Goal: Navigation & Orientation: Find specific page/section

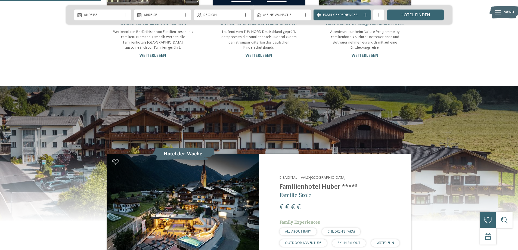
scroll to position [544, 0]
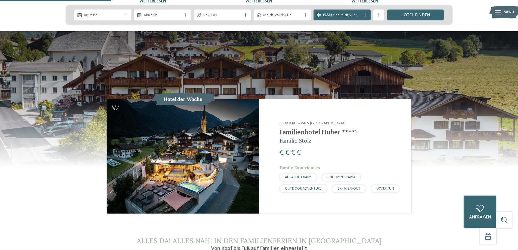
click at [218, 137] on img at bounding box center [183, 156] width 152 height 114
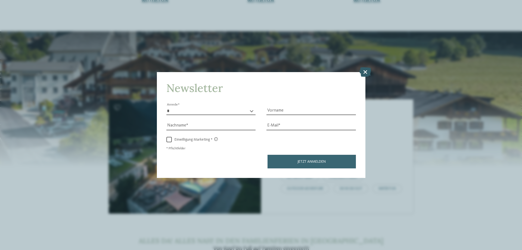
click at [364, 68] on icon at bounding box center [365, 72] width 12 height 10
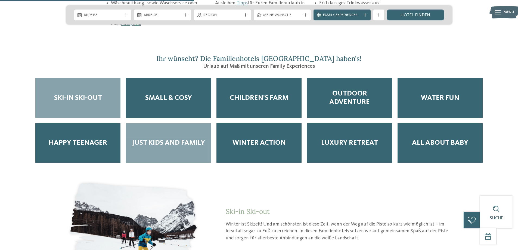
scroll to position [951, 0]
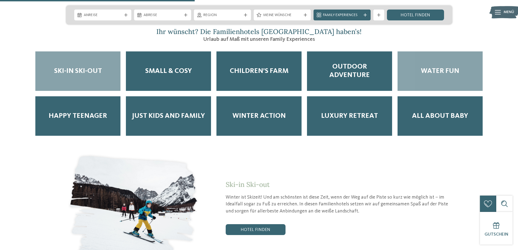
click at [450, 67] on span "Water Fun" at bounding box center [440, 71] width 38 height 8
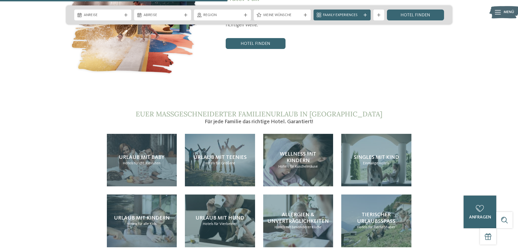
scroll to position [1141, 0]
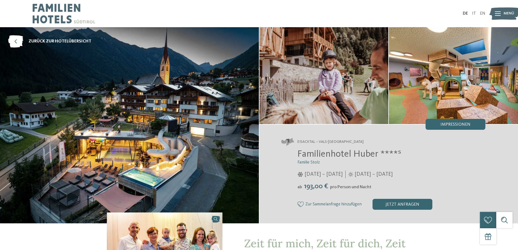
drag, startPoint x: 453, startPoint y: 123, endPoint x: 429, endPoint y: 105, distance: 29.9
click at [429, 105] on img at bounding box center [453, 75] width 129 height 97
click at [438, 123] on div "Impressionen" at bounding box center [455, 124] width 60 height 11
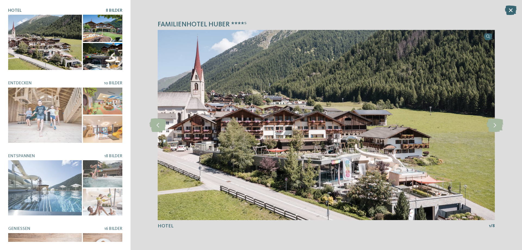
click at [95, 53] on div at bounding box center [102, 56] width 39 height 27
click at [157, 124] on icon at bounding box center [157, 125] width 17 height 14
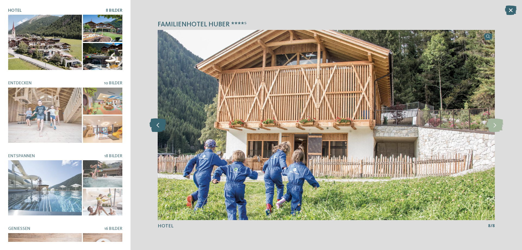
click at [157, 124] on icon at bounding box center [157, 125] width 17 height 14
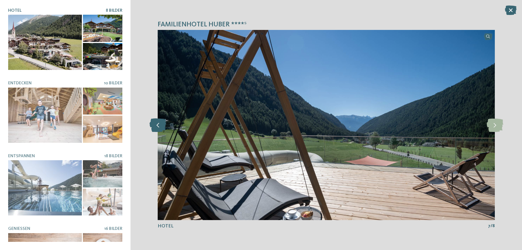
click at [157, 124] on icon at bounding box center [157, 125] width 17 height 14
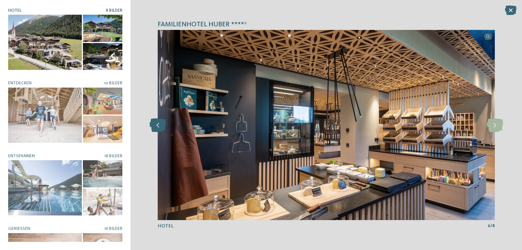
click at [157, 124] on icon at bounding box center [157, 125] width 17 height 14
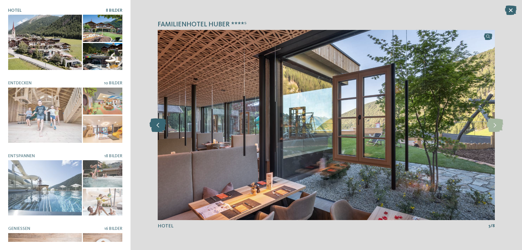
click at [157, 124] on icon at bounding box center [157, 125] width 17 height 14
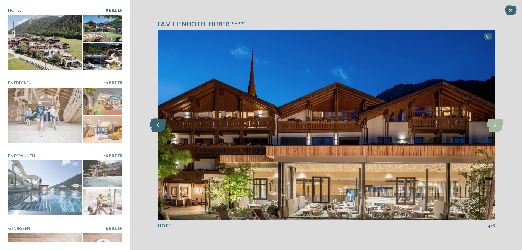
click at [157, 124] on icon at bounding box center [157, 125] width 17 height 14
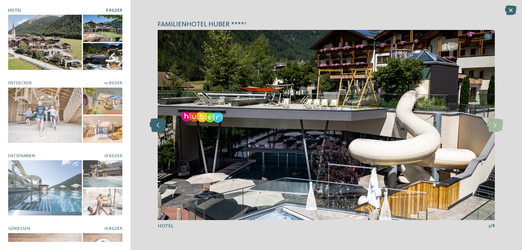
click at [155, 123] on icon at bounding box center [157, 125] width 17 height 14
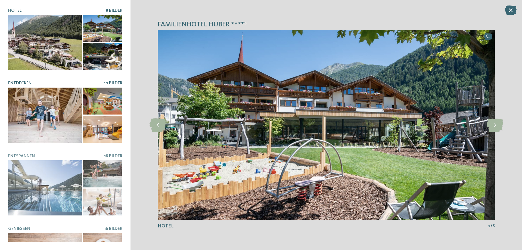
click at [67, 109] on div at bounding box center [45, 115] width 74 height 55
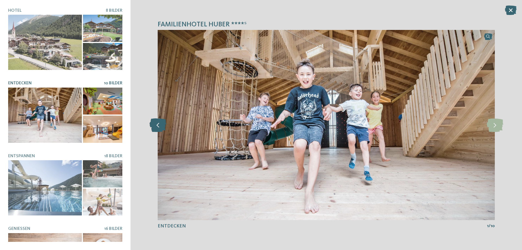
click at [156, 122] on icon at bounding box center [157, 125] width 17 height 14
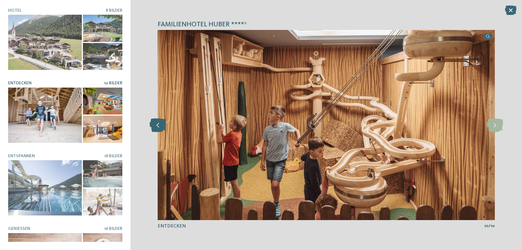
click at [156, 122] on icon at bounding box center [157, 125] width 17 height 14
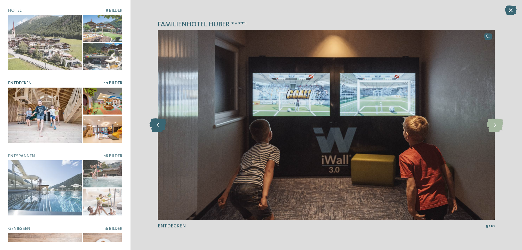
click at [156, 122] on icon at bounding box center [157, 125] width 17 height 14
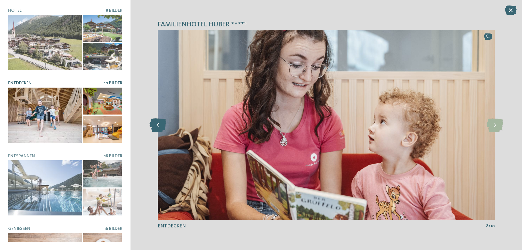
click at [156, 122] on icon at bounding box center [157, 125] width 17 height 14
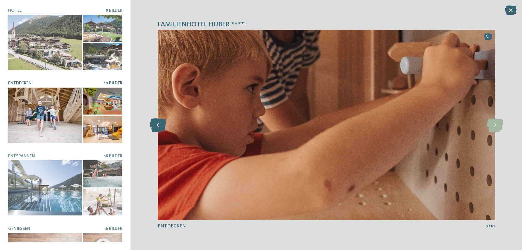
click at [156, 122] on icon at bounding box center [157, 125] width 17 height 14
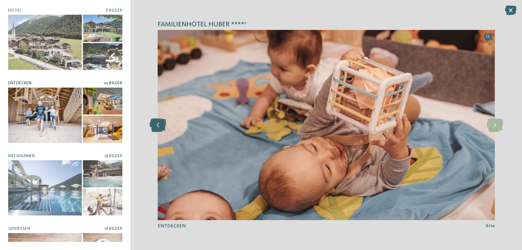
click at [156, 122] on icon at bounding box center [157, 125] width 17 height 14
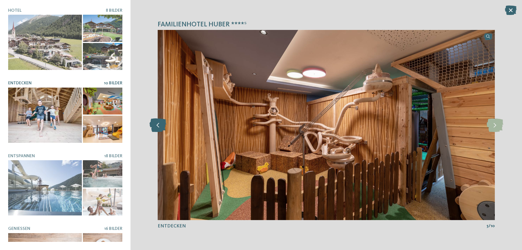
click at [156, 122] on icon at bounding box center [157, 125] width 17 height 14
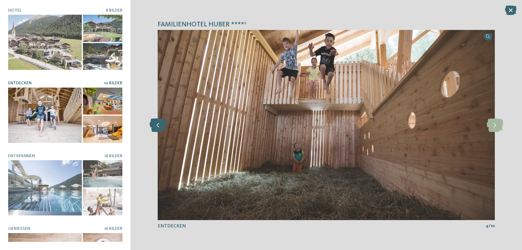
click at [156, 122] on icon at bounding box center [157, 125] width 17 height 14
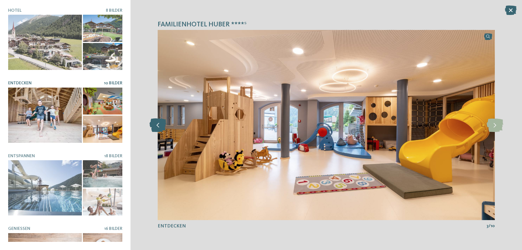
click at [156, 122] on icon at bounding box center [157, 125] width 17 height 14
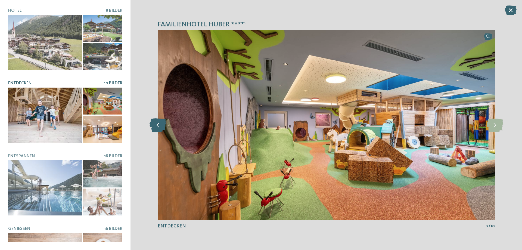
click at [156, 122] on icon at bounding box center [157, 125] width 17 height 14
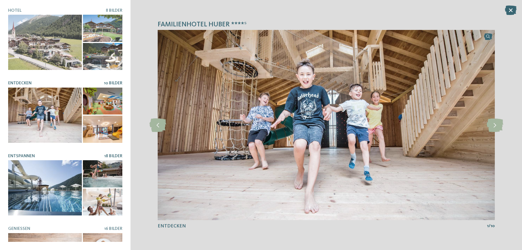
click at [59, 186] on div at bounding box center [45, 187] width 74 height 55
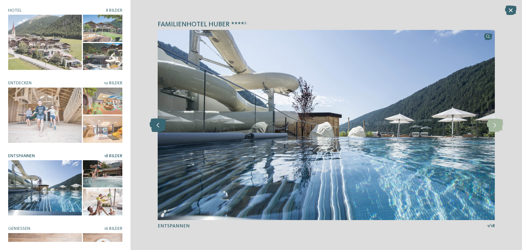
click at [161, 126] on icon at bounding box center [157, 125] width 17 height 14
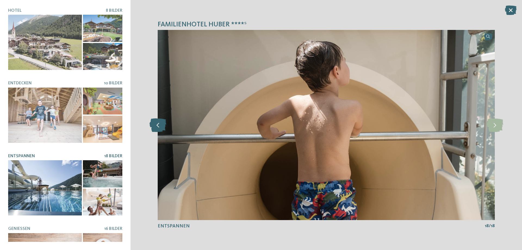
click at [161, 126] on icon at bounding box center [157, 125] width 17 height 14
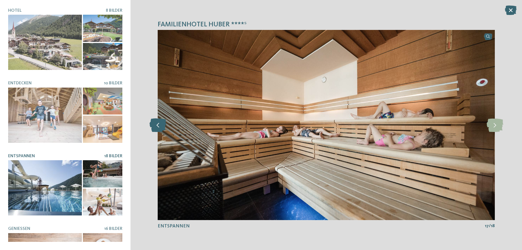
click at [161, 126] on icon at bounding box center [157, 125] width 17 height 14
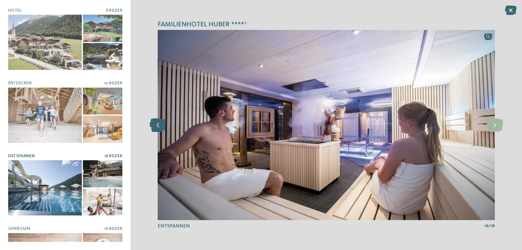
click at [161, 126] on icon at bounding box center [157, 125] width 17 height 14
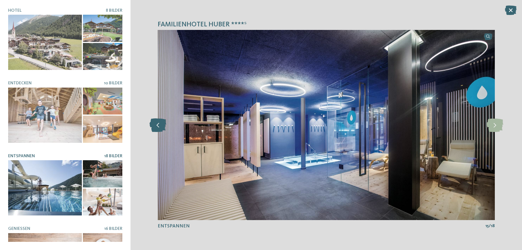
click at [161, 126] on icon at bounding box center [157, 125] width 17 height 14
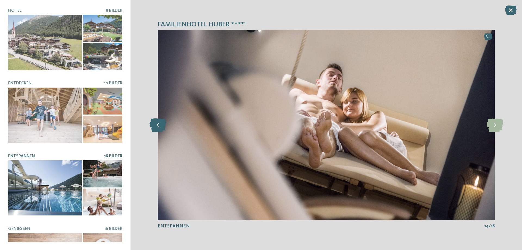
click at [161, 126] on icon at bounding box center [157, 125] width 17 height 14
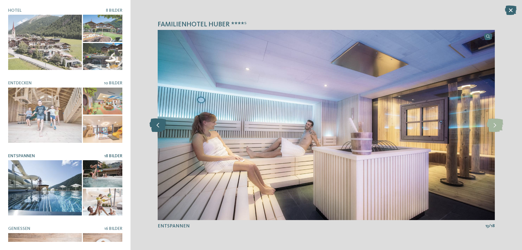
click at [161, 126] on icon at bounding box center [157, 125] width 17 height 14
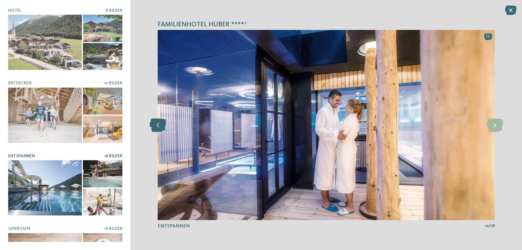
click at [161, 126] on icon at bounding box center [157, 125] width 17 height 14
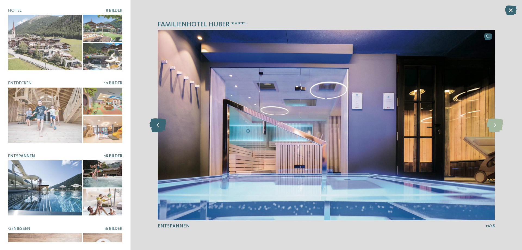
click at [161, 126] on icon at bounding box center [157, 125] width 17 height 14
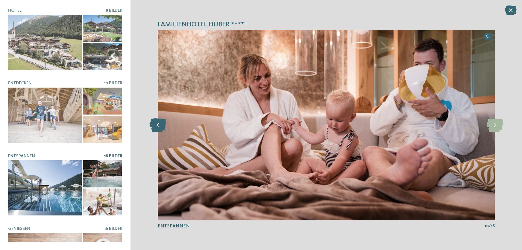
click at [161, 126] on icon at bounding box center [157, 125] width 17 height 14
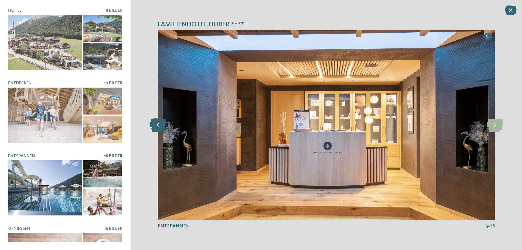
click at [161, 126] on icon at bounding box center [157, 125] width 17 height 14
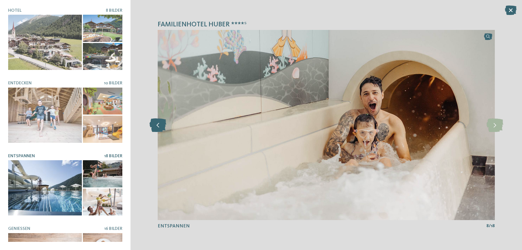
click at [161, 126] on icon at bounding box center [157, 125] width 17 height 14
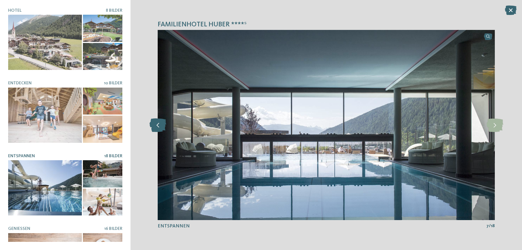
click at [161, 126] on icon at bounding box center [157, 125] width 17 height 14
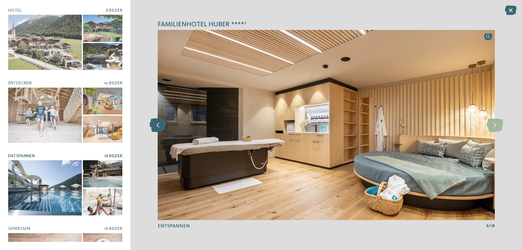
click at [161, 126] on icon at bounding box center [157, 125] width 17 height 14
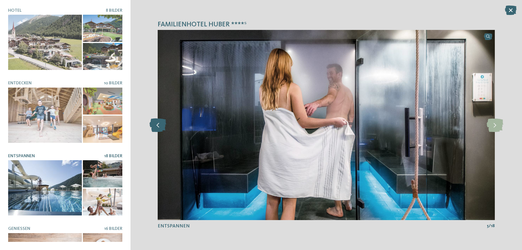
click at [161, 126] on icon at bounding box center [157, 125] width 17 height 14
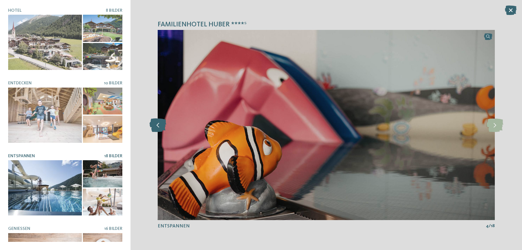
click at [161, 126] on icon at bounding box center [157, 125] width 17 height 14
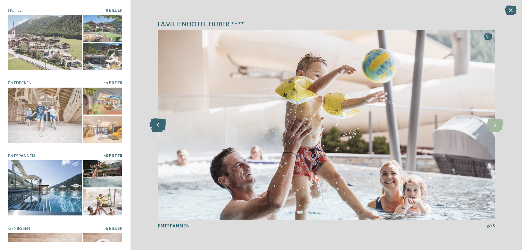
click at [161, 126] on icon at bounding box center [157, 125] width 17 height 14
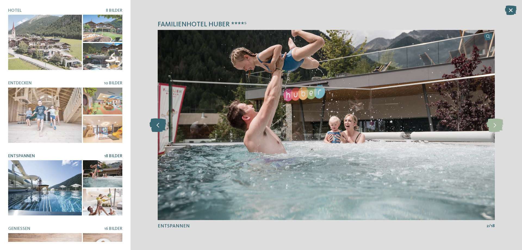
click at [161, 126] on icon at bounding box center [157, 125] width 17 height 14
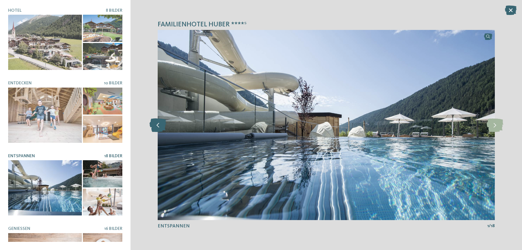
click at [161, 126] on icon at bounding box center [157, 125] width 17 height 14
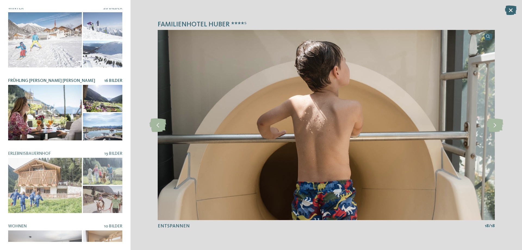
scroll to position [299, 0]
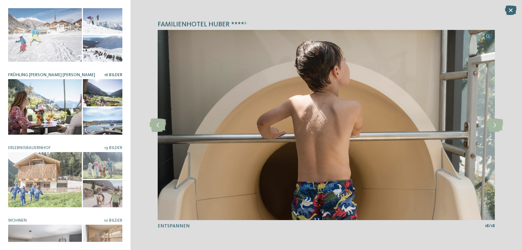
click at [74, 101] on div at bounding box center [45, 106] width 74 height 55
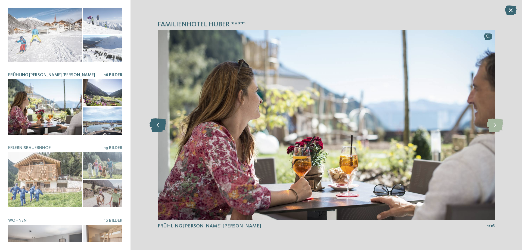
click at [152, 122] on icon at bounding box center [157, 125] width 17 height 14
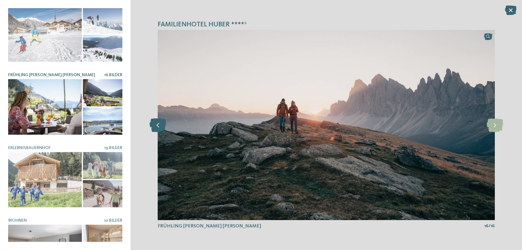
click at [152, 122] on icon at bounding box center [157, 125] width 17 height 14
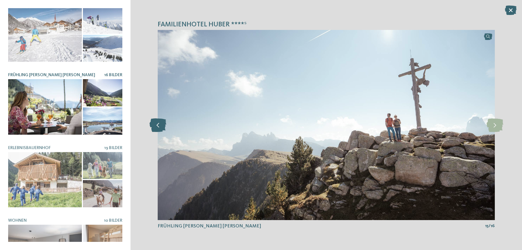
click at [152, 122] on icon at bounding box center [157, 125] width 17 height 14
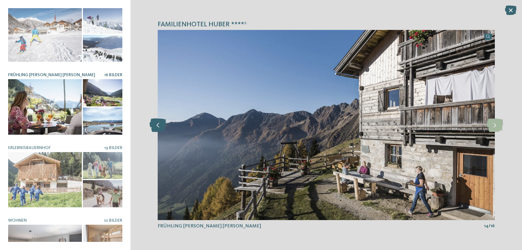
click at [152, 122] on icon at bounding box center [157, 125] width 17 height 14
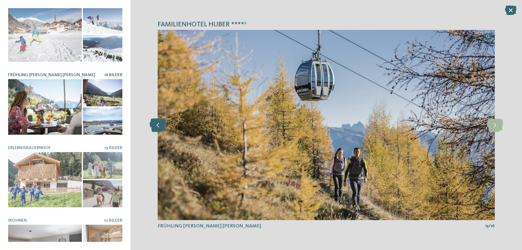
click at [152, 122] on icon at bounding box center [157, 125] width 17 height 14
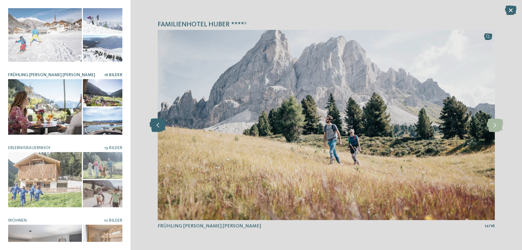
click at [152, 122] on icon at bounding box center [157, 125] width 17 height 14
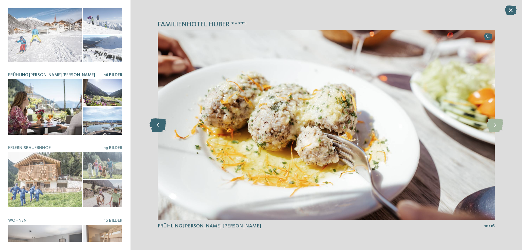
click at [152, 122] on icon at bounding box center [157, 125] width 17 height 14
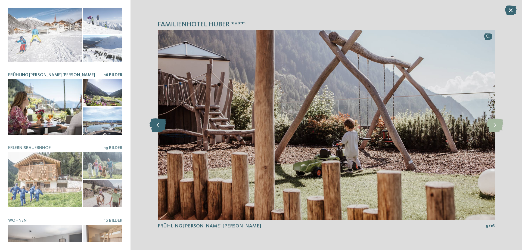
click at [152, 122] on icon at bounding box center [157, 125] width 17 height 14
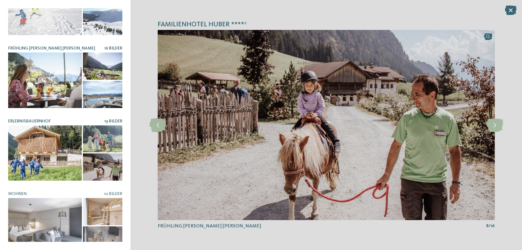
scroll to position [326, 0]
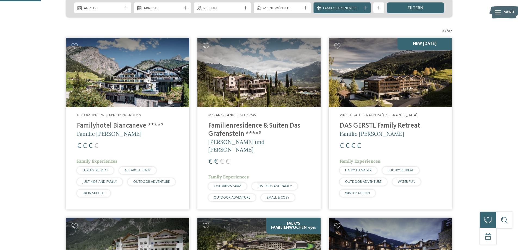
scroll to position [145, 0]
